Goal: Complete application form

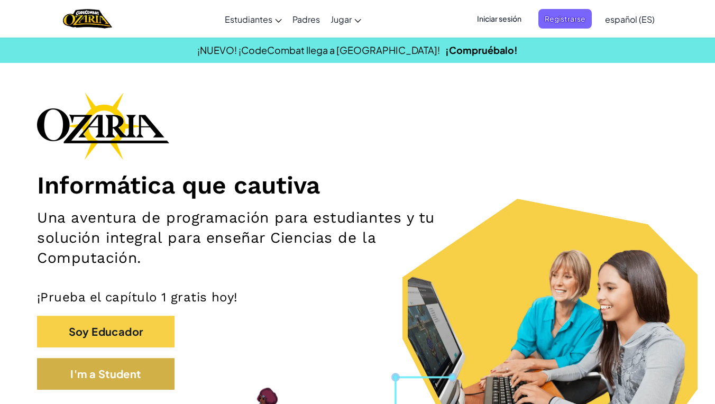
click at [139, 378] on button "I'm a Student" at bounding box center [106, 374] width 138 height 32
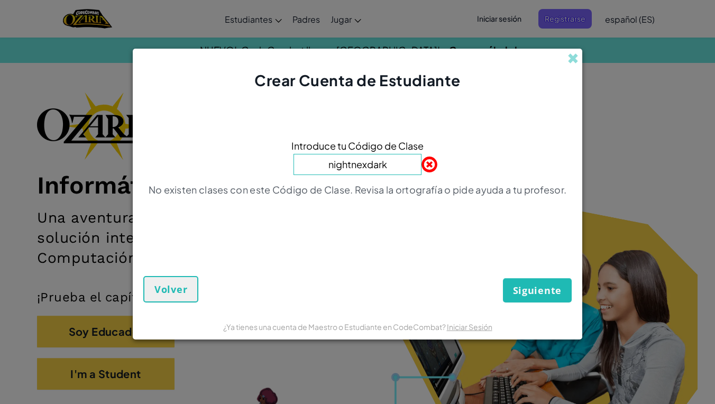
click at [402, 168] on input "nightnexdark" at bounding box center [358, 164] width 128 height 21
click at [366, 165] on input "nightnexdark" at bounding box center [358, 164] width 128 height 21
click at [403, 169] on input "nightnextdark" at bounding box center [358, 164] width 128 height 21
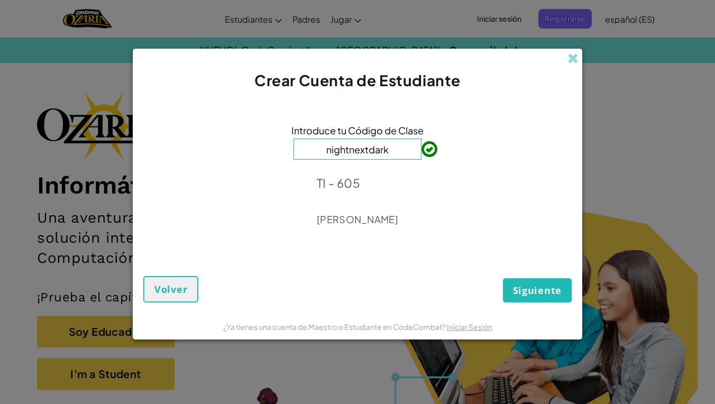
type input "nightnextdark"
click at [518, 283] on button "Siguiente" at bounding box center [537, 290] width 69 height 24
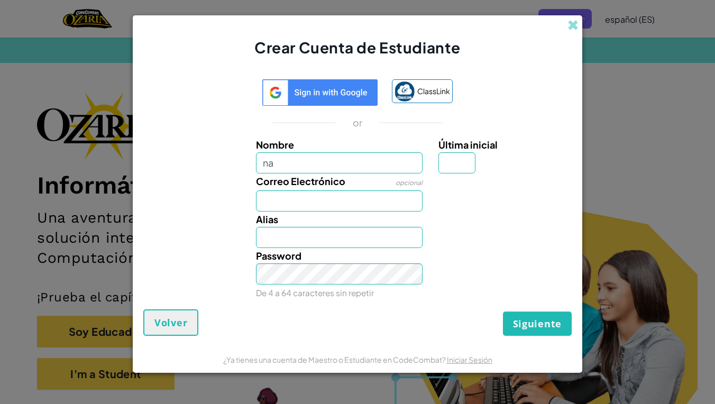
type input "n"
type input "[PERSON_NAME] [PERSON_NAME]"
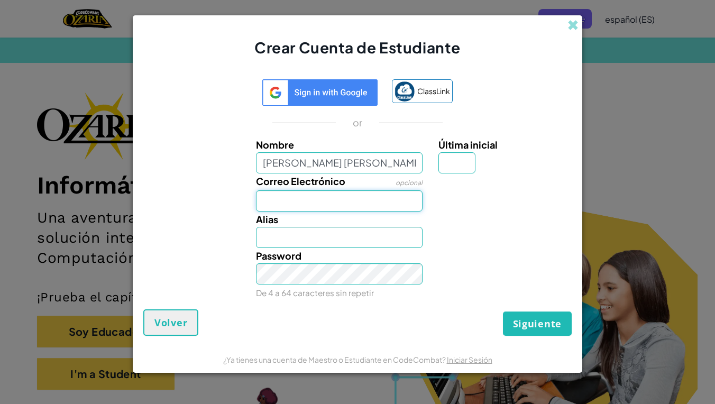
type input "[PERSON_NAME] [PERSON_NAME]"
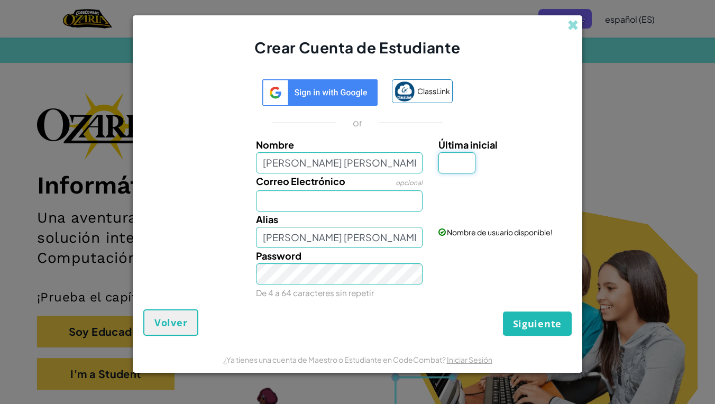
click at [461, 171] on input "Última inicial" at bounding box center [457, 162] width 37 height 21
type input "m"
type input "[PERSON_NAME] [PERSON_NAME] M"
click at [332, 209] on input "Correo Electrónico" at bounding box center [339, 201] width 167 height 21
type input "al0"
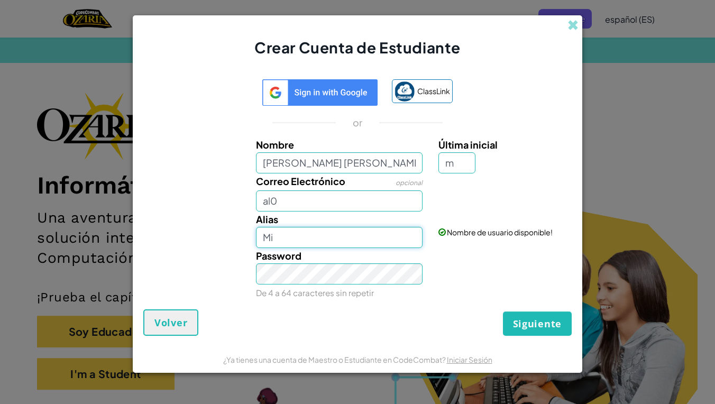
type input "M"
type input "[PERSON_NAME]"
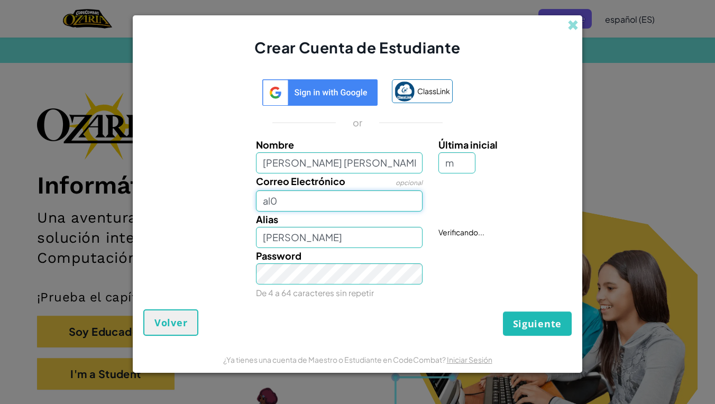
click at [349, 191] on input "al0" at bounding box center [339, 201] width 167 height 21
click at [350, 197] on input "al0" at bounding box center [339, 201] width 167 height 21
click at [538, 323] on button "Siguiente" at bounding box center [537, 324] width 69 height 24
click at [342, 198] on input "al07168520" at bounding box center [339, 201] width 167 height 21
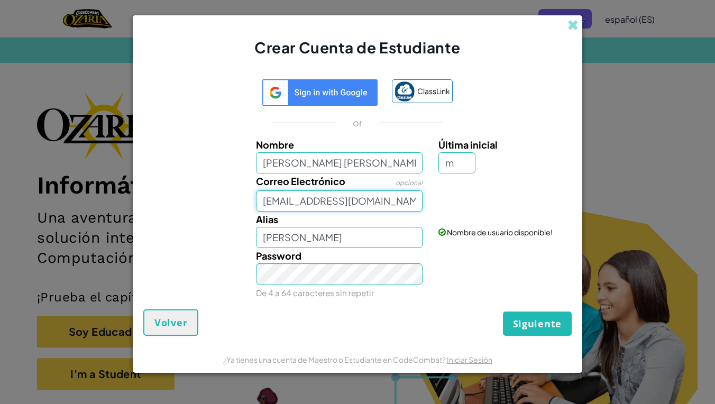
click at [268, 201] on input "[EMAIL_ADDRESS][DOMAIN_NAME]" at bounding box center [339, 201] width 167 height 21
click at [271, 201] on input "[EMAIL_ADDRESS][DOMAIN_NAME]" at bounding box center [339, 201] width 167 height 21
type input "[EMAIL_ADDRESS][DOMAIN_NAME]"
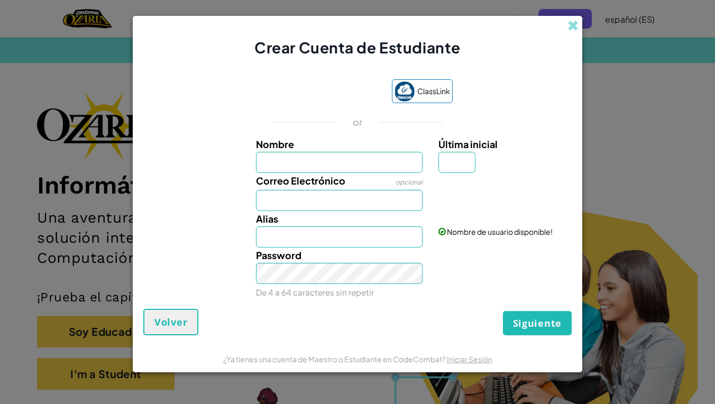
click at [325, 157] on input "Nombre" at bounding box center [339, 162] width 167 height 21
type input "M"
type input "[PERSON_NAME] [PERSON_NAME]"
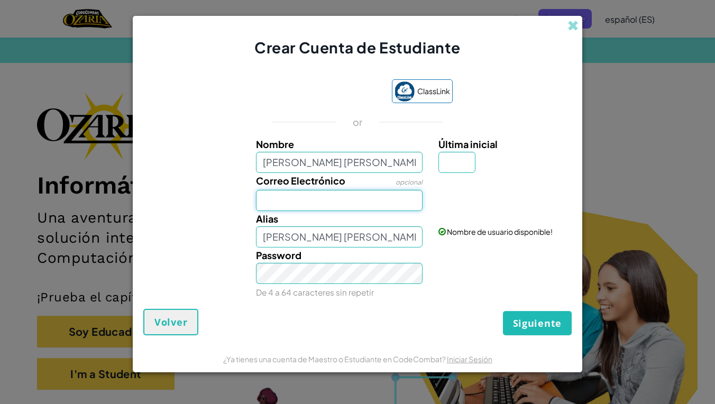
click at [330, 202] on input "Correo Electrónico" at bounding box center [339, 200] width 167 height 21
type input "[EMAIL_ADDRESS][DOMAIN_NAME]"
click at [476, 161] on input "Última inicial" at bounding box center [457, 162] width 37 height 21
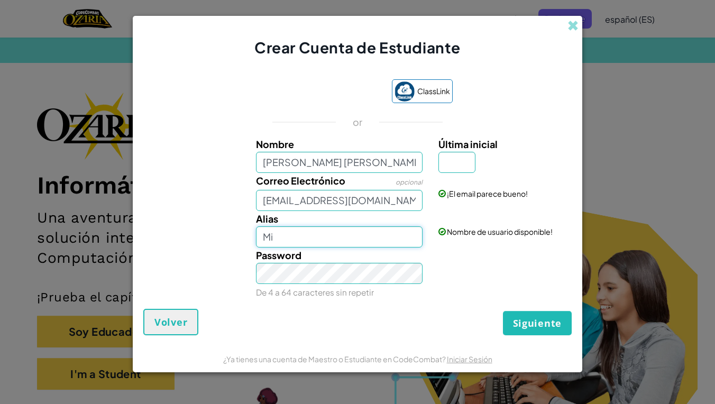
type input "M"
type input "[PERSON_NAME]"
click at [461, 152] on input "Última inicial" at bounding box center [457, 162] width 37 height 21
type input "m"
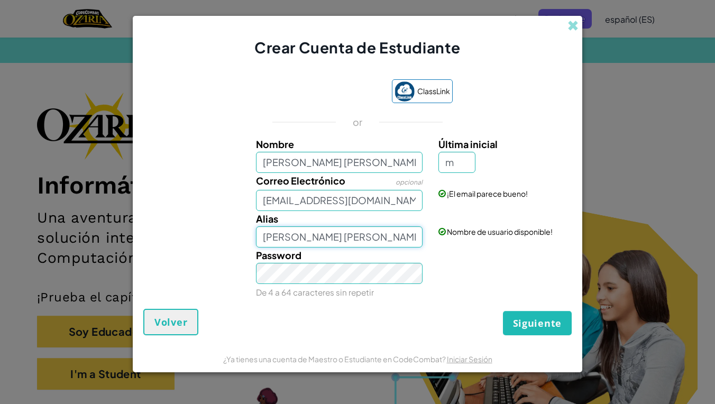
click at [386, 236] on input "[PERSON_NAME] [PERSON_NAME] M" at bounding box center [339, 237] width 167 height 21
click at [373, 234] on input "[PERSON_NAME]" at bounding box center [339, 237] width 167 height 21
type input "[PERSON_NAME]"
click at [540, 315] on button "Siguiente" at bounding box center [537, 323] width 69 height 24
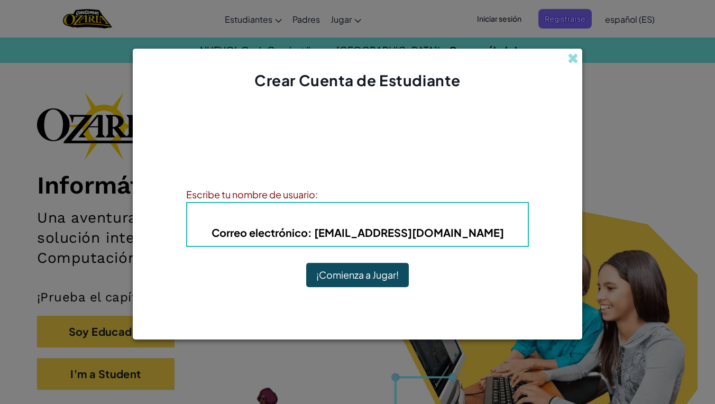
click at [298, 227] on span "Correo electrónico" at bounding box center [260, 232] width 96 height 13
click at [300, 217] on h4 "Alias : [PERSON_NAME]" at bounding box center [358, 217] width 320 height 16
click at [308, 226] on span "Correo electrónico" at bounding box center [260, 232] width 96 height 13
click at [367, 266] on button "¡Comienza a Jugar!" at bounding box center [357, 275] width 103 height 24
